Goal: Find contact information: Find contact information

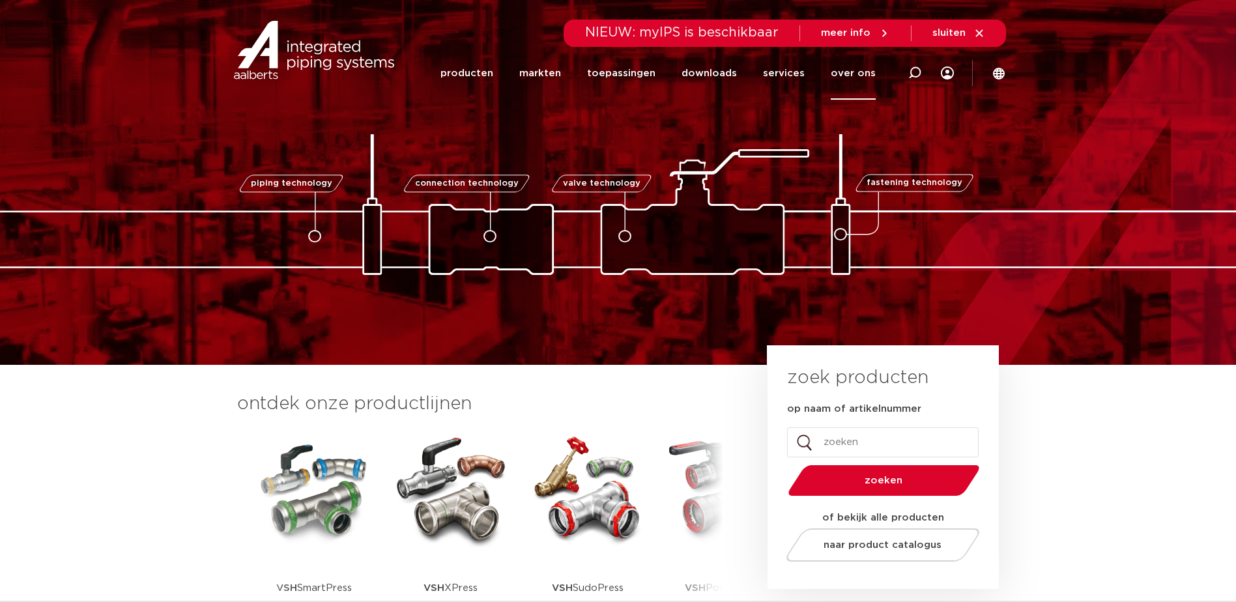
click at [852, 72] on link "over ons" at bounding box center [853, 73] width 45 height 53
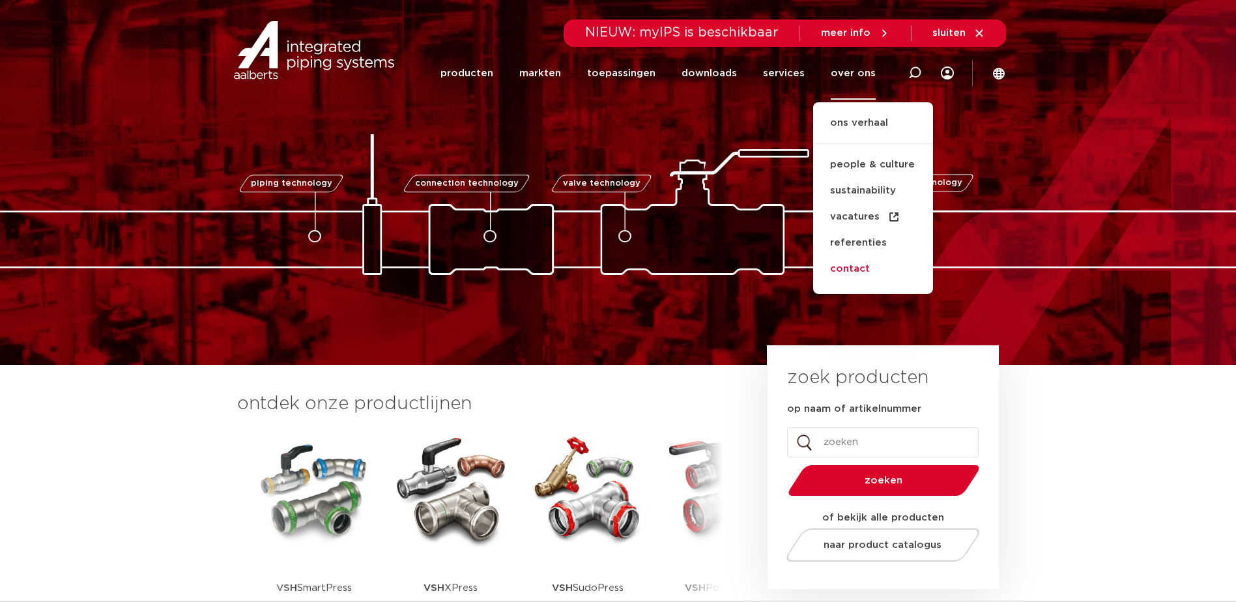
click at [854, 275] on link "contact" at bounding box center [873, 269] width 120 height 26
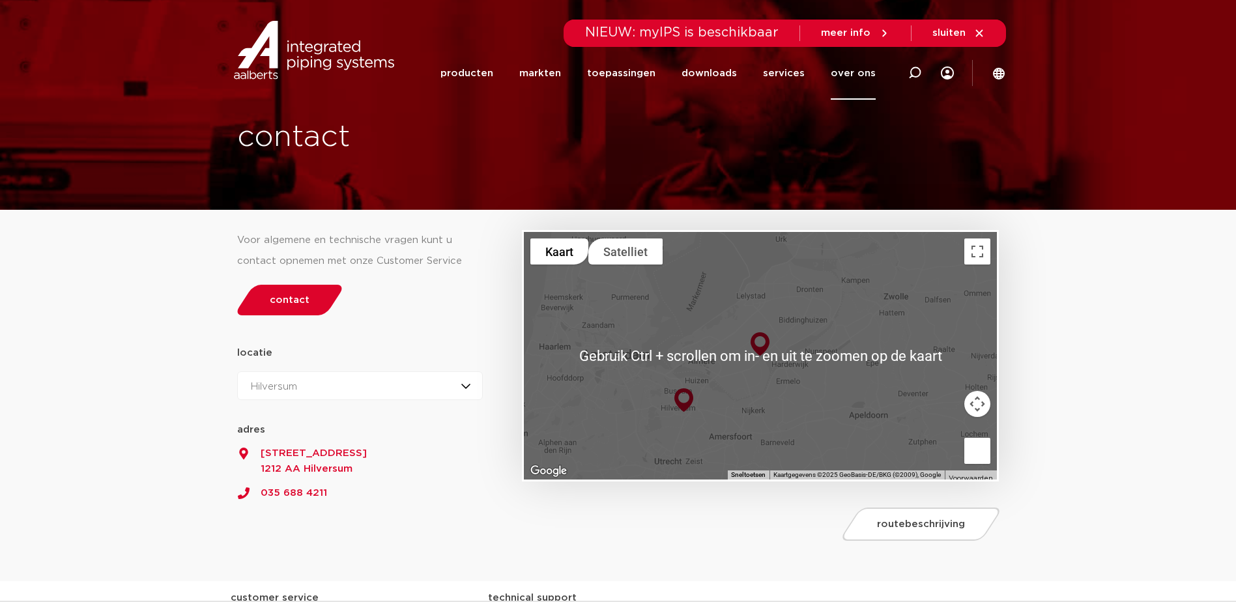
click at [761, 343] on img at bounding box center [759, 344] width 29 height 34
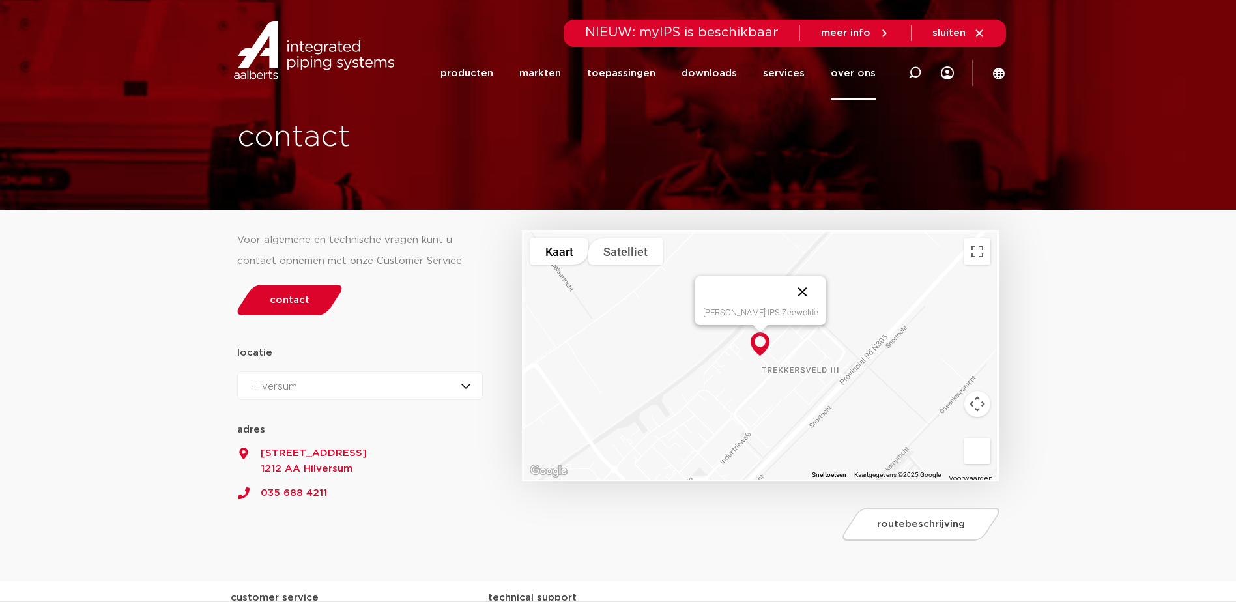
click at [787, 289] on button "Sluiten" at bounding box center [802, 291] width 31 height 31
click at [277, 58] on img at bounding box center [314, 50] width 167 height 59
